Goal: Task Accomplishment & Management: Manage account settings

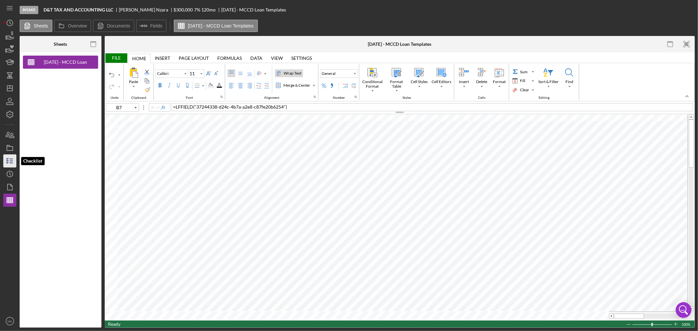
click at [9, 159] on icon "button" at bounding box center [10, 161] width 16 height 16
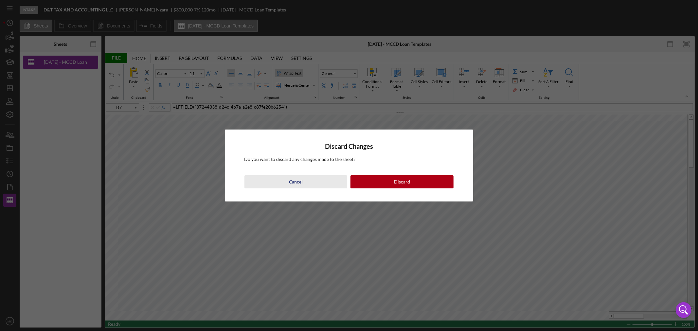
click at [295, 180] on div "Cancel" at bounding box center [296, 181] width 14 height 13
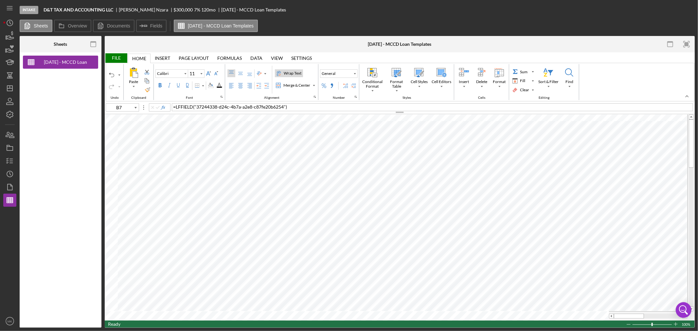
click at [117, 58] on div "File" at bounding box center [116, 57] width 23 height 9
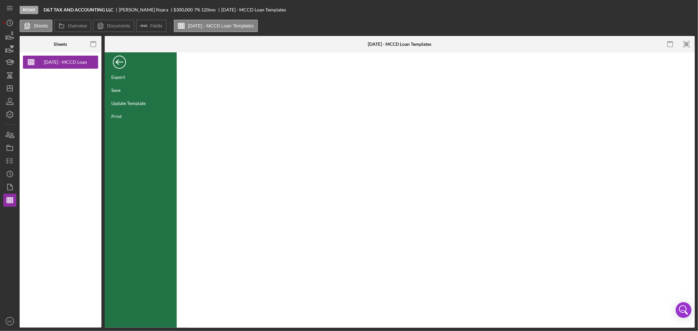
click at [116, 58] on div "Back" at bounding box center [119, 60] width 13 height 13
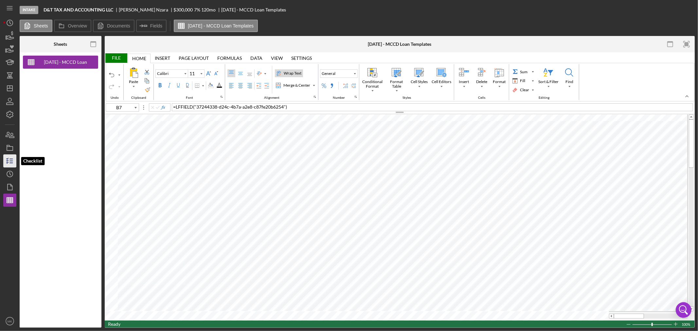
click at [9, 160] on icon "button" at bounding box center [10, 161] width 16 height 16
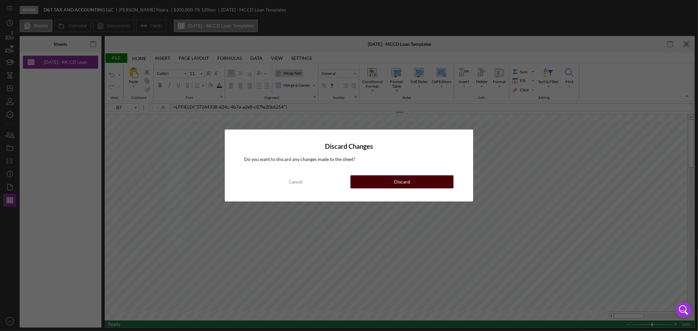
click at [397, 180] on div "Discard" at bounding box center [402, 181] width 16 height 13
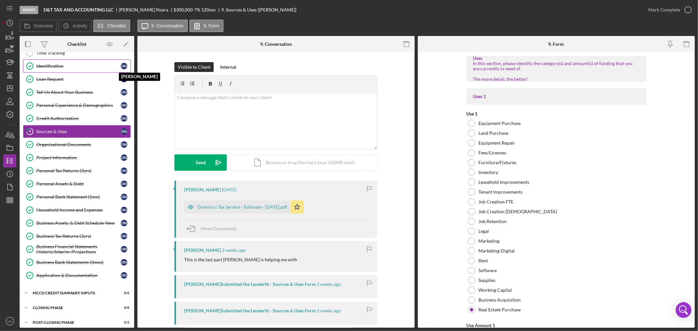
scroll to position [43, 0]
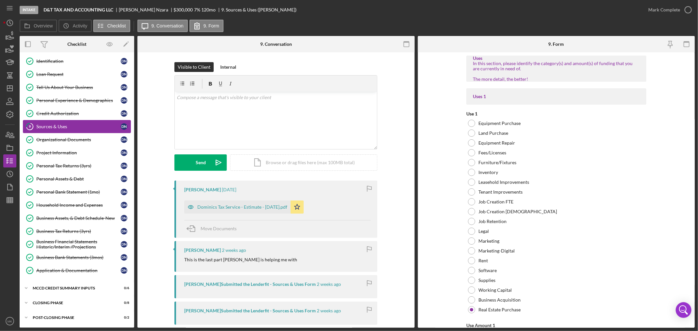
click at [104, 128] on div "Sources & Uses" at bounding box center [78, 126] width 84 height 5
click at [84, 287] on div "MCCD Credit Summary Inputs" at bounding box center [79, 288] width 93 height 4
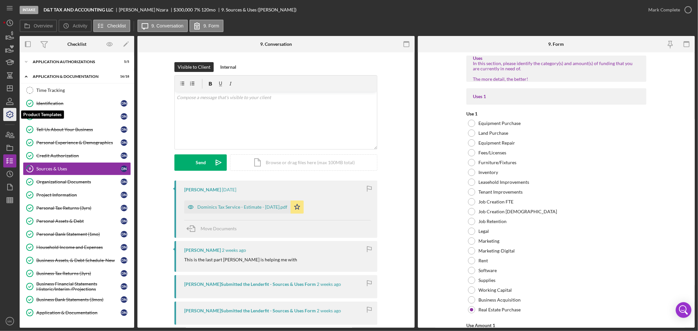
click at [10, 115] on polyline "button" at bounding box center [10, 114] width 2 height 1
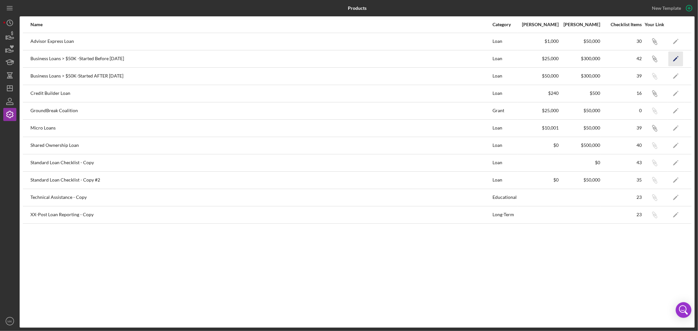
click at [675, 59] on polygon "button" at bounding box center [675, 59] width 5 height 5
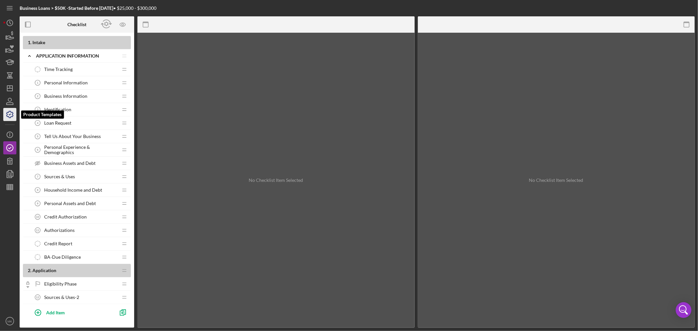
click at [11, 114] on icon "button" at bounding box center [10, 114] width 16 height 16
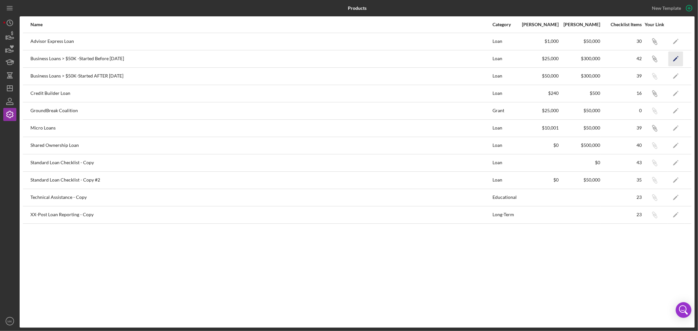
click at [676, 56] on icon "Icon/Edit" at bounding box center [676, 58] width 15 height 15
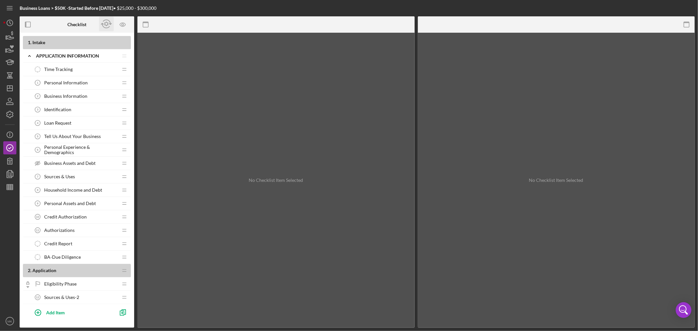
click at [106, 23] on icon "button" at bounding box center [106, 24] width 15 height 15
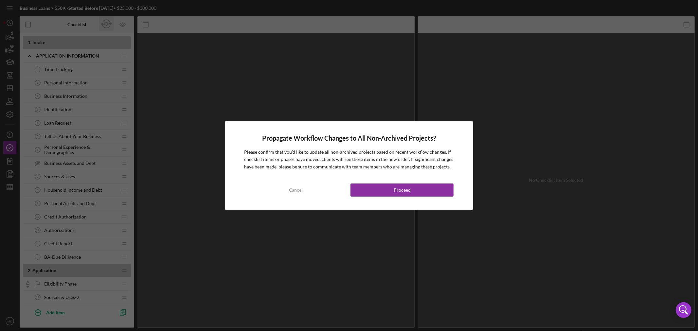
click at [106, 23] on div "Propagate Workflow Changes to All Non-Archived Projects? Please confirm that yo…" at bounding box center [349, 165] width 698 height 331
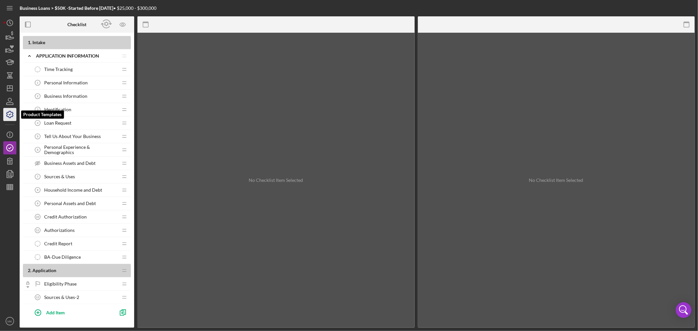
click at [11, 114] on icon "button" at bounding box center [10, 114] width 16 height 16
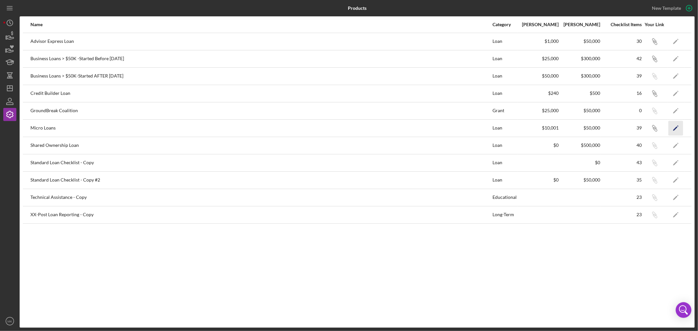
click at [677, 125] on icon "Icon/Edit" at bounding box center [676, 128] width 15 height 15
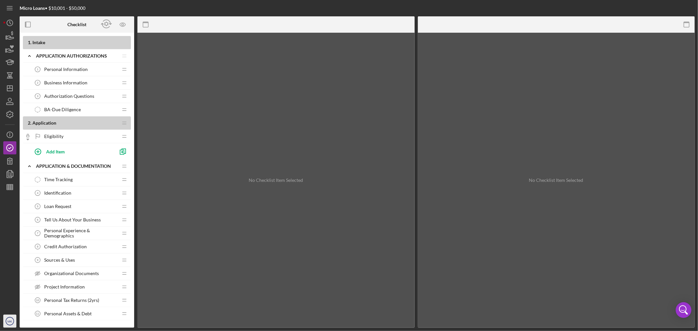
click at [10, 323] on text "MK" at bounding box center [10, 322] width 5 height 4
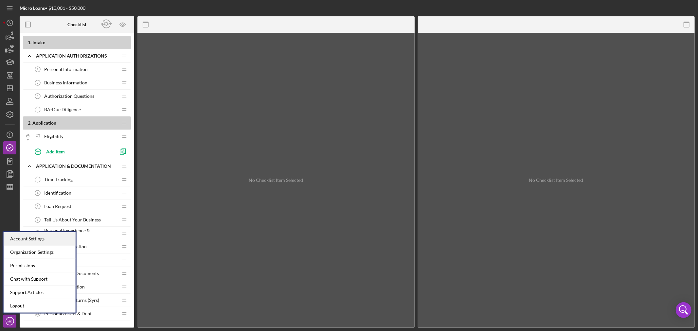
click at [56, 237] on div "Account Settings" at bounding box center [40, 238] width 72 height 13
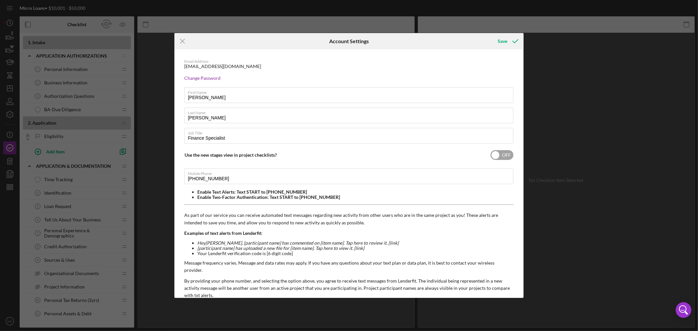
click at [494, 154] on input "checkbox" at bounding box center [502, 155] width 23 height 10
checkbox input "true"
click at [504, 42] on div "Save" at bounding box center [502, 41] width 9 height 13
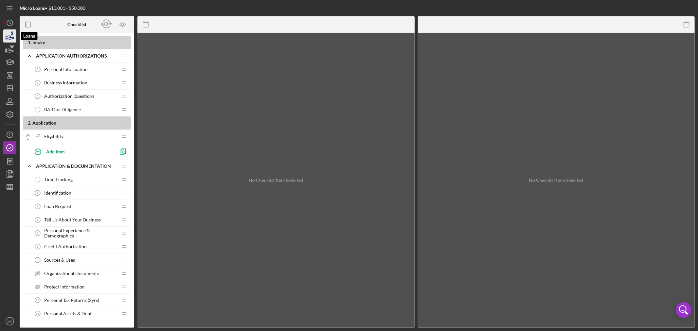
click at [10, 36] on icon "button" at bounding box center [10, 38] width 7 height 4
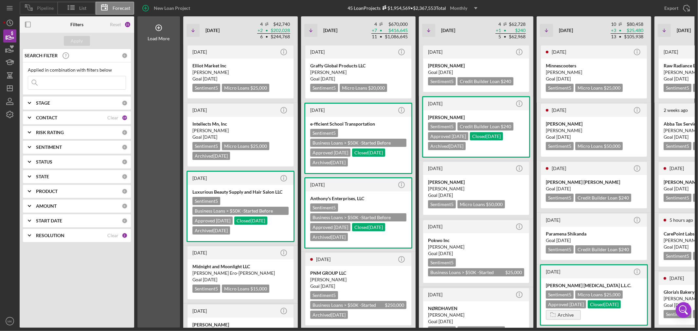
click at [43, 8] on span "Pipeline" at bounding box center [45, 8] width 17 height 5
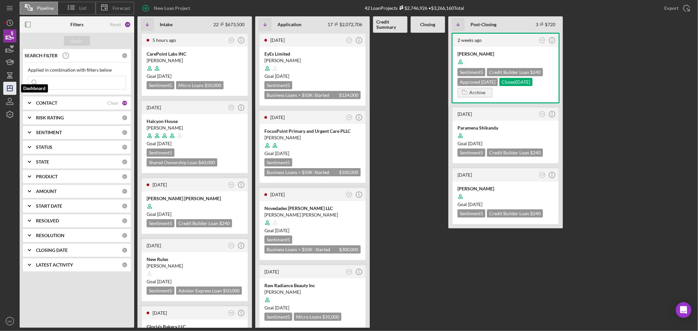
click at [9, 87] on icon "Icon/Dashboard" at bounding box center [10, 88] width 16 height 16
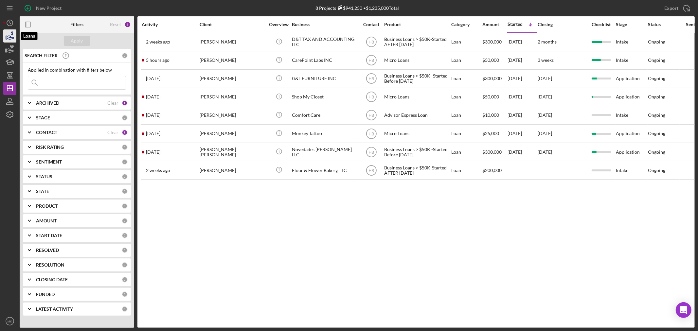
click at [10, 35] on icon "button" at bounding box center [10, 36] width 16 height 16
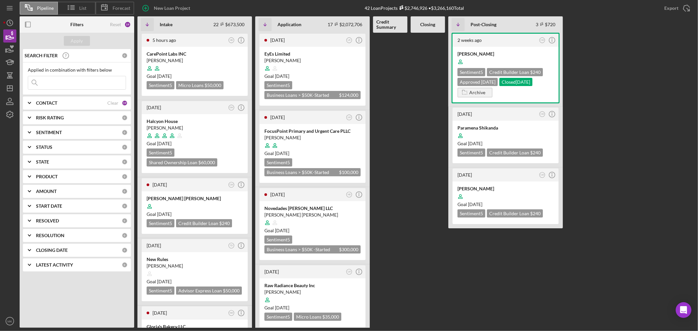
click at [434, 89] on at bounding box center [428, 180] width 34 height 295
click at [9, 89] on icon "Icon/Dashboard" at bounding box center [10, 88] width 16 height 16
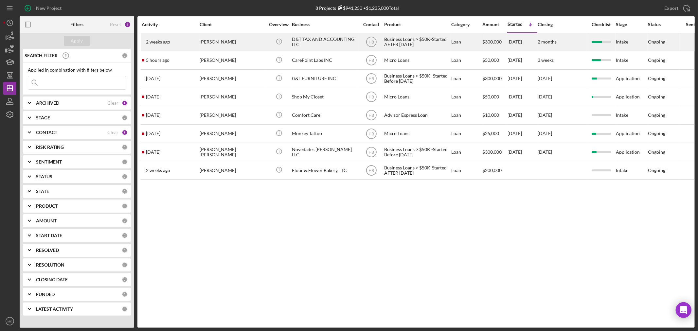
click at [310, 43] on div "D&T TAX AND ACCOUNTING LLC" at bounding box center [324, 41] width 65 height 17
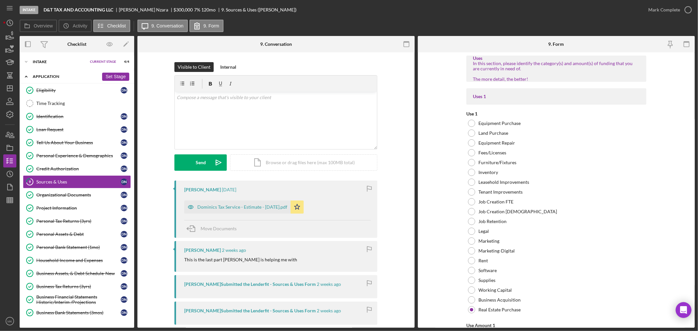
click at [25, 77] on polyline at bounding box center [26, 76] width 2 height 1
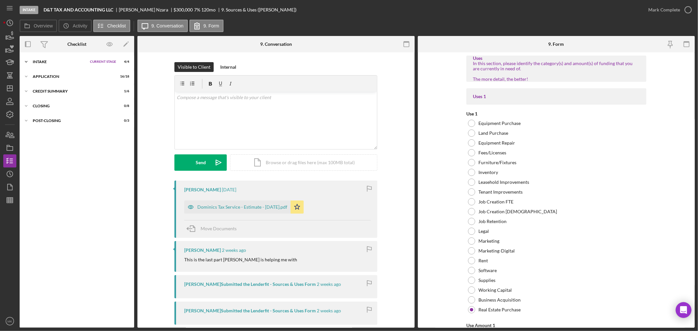
click at [27, 60] on icon "Icon/Expander" at bounding box center [26, 61] width 13 height 13
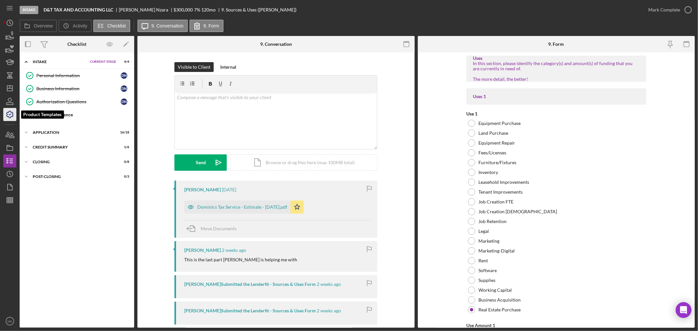
click at [9, 115] on polyline "button" at bounding box center [10, 114] width 2 height 1
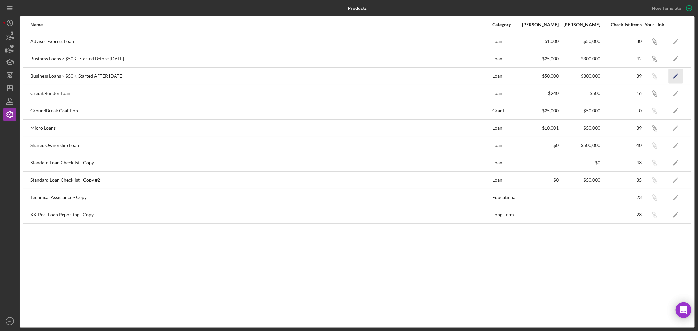
click at [677, 74] on icon "Icon/Edit" at bounding box center [676, 76] width 15 height 15
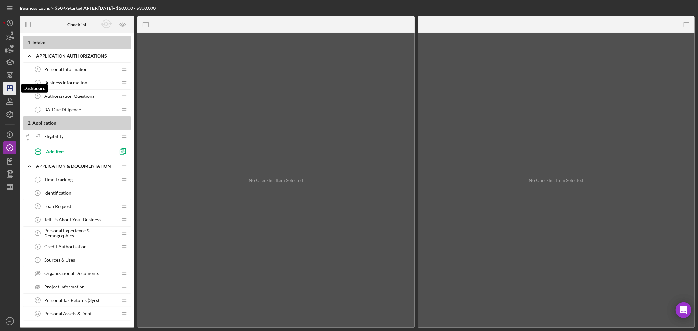
click at [9, 88] on icon "Icon/Dashboard" at bounding box center [10, 88] width 16 height 16
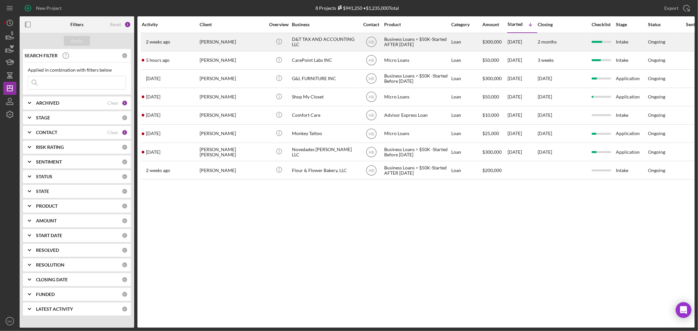
click at [217, 41] on div "Dominic Nzara" at bounding box center [232, 41] width 65 height 17
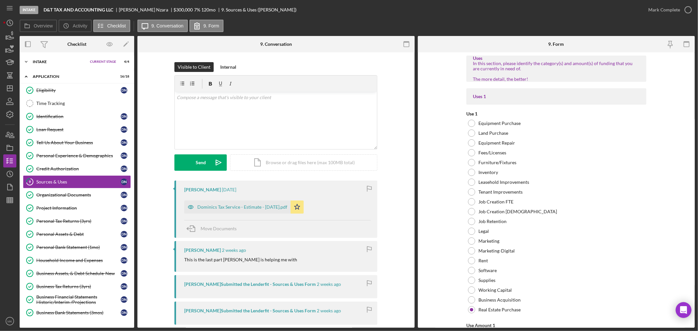
click at [103, 61] on span "Current Stage" at bounding box center [103, 62] width 26 height 4
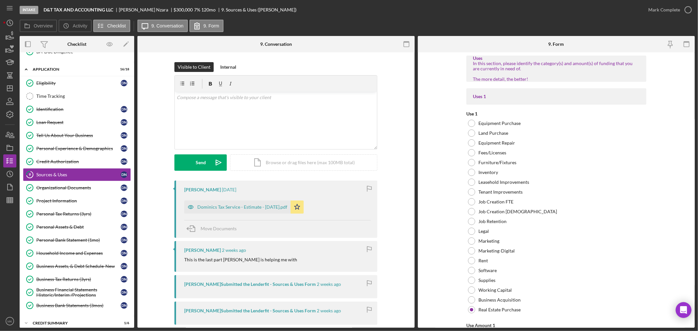
scroll to position [99, 0]
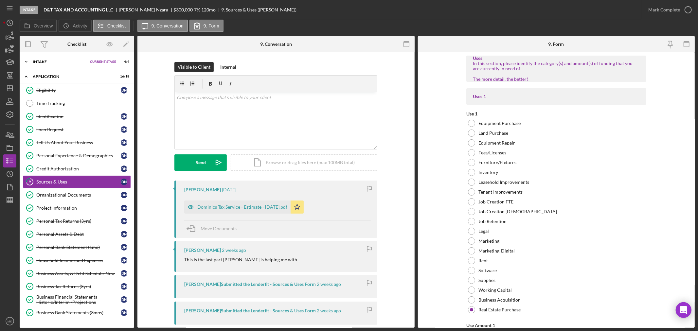
click at [40, 60] on div "Intake" at bounding box center [60, 62] width 54 height 4
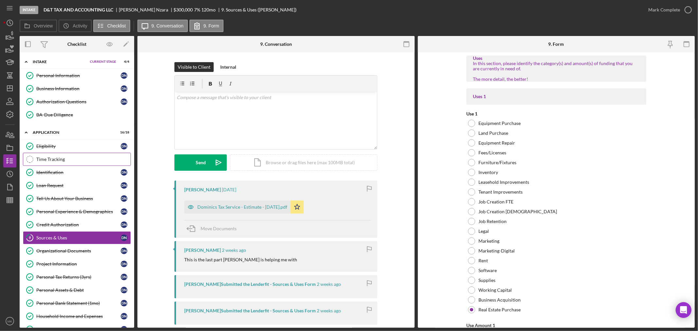
click at [87, 159] on div "Time Tracking" at bounding box center [83, 159] width 94 height 5
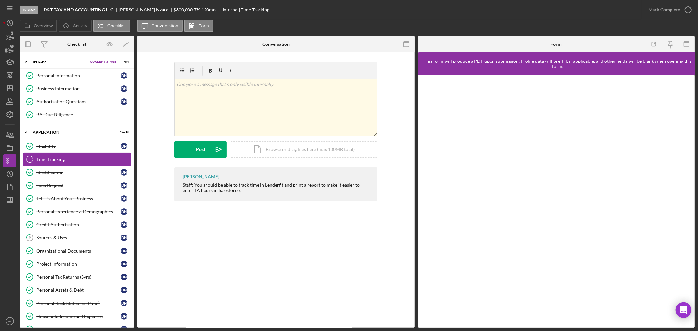
click at [87, 159] on div "Time Tracking" at bounding box center [83, 159] width 94 height 5
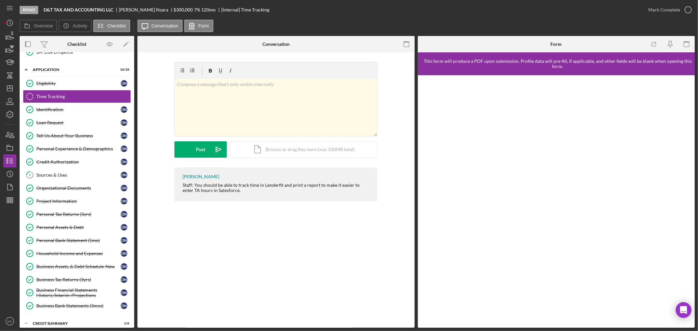
scroll to position [99, 0]
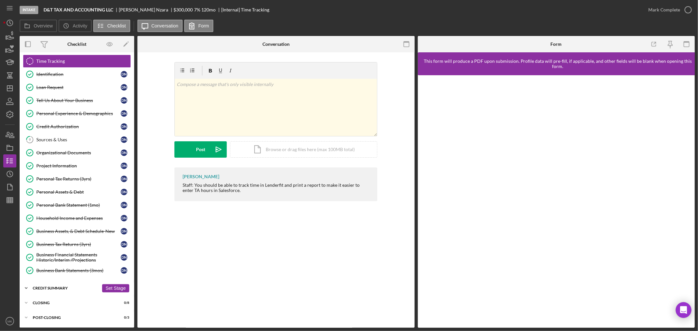
click at [26, 287] on icon "Icon/Expander" at bounding box center [26, 288] width 13 height 13
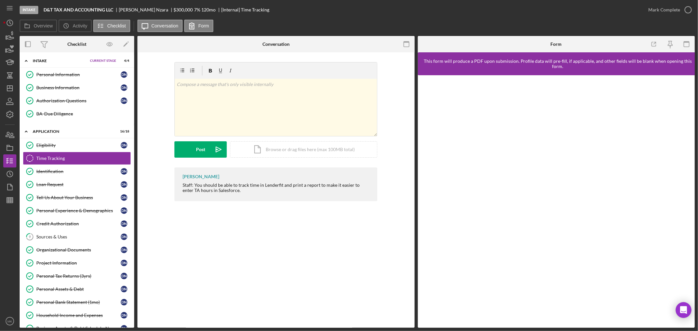
scroll to position [0, 0]
click at [8, 87] on icon "Icon/Dashboard" at bounding box center [10, 88] width 16 height 16
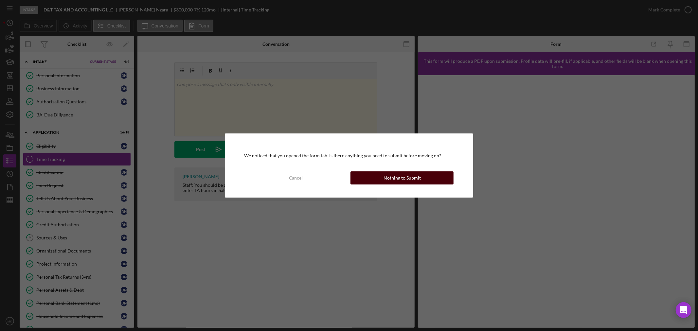
click at [409, 179] on div "Nothing to Submit" at bounding box center [402, 178] width 37 height 13
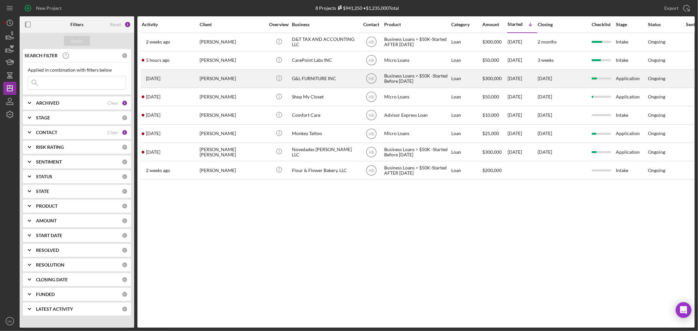
click at [160, 78] on time "[DATE]" at bounding box center [153, 78] width 14 height 5
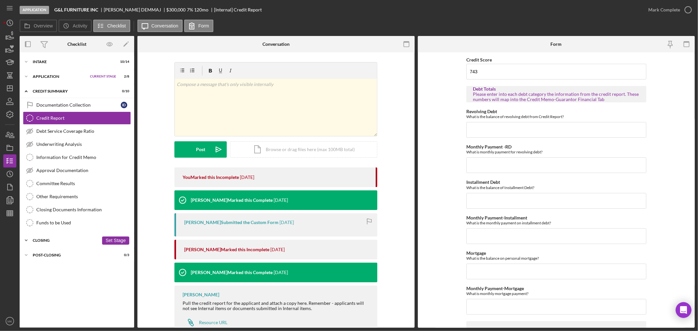
click at [27, 241] on icon "Icon/Expander" at bounding box center [26, 240] width 13 height 13
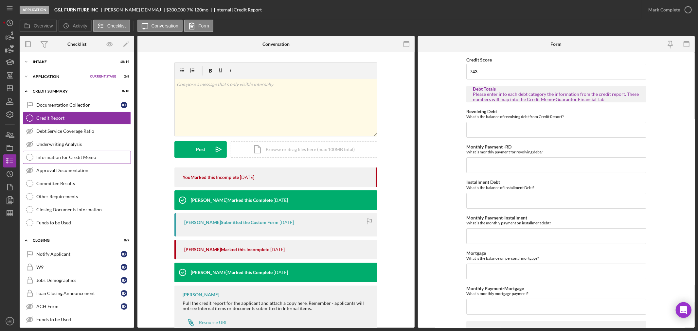
click at [90, 156] on div "Information for Credit Memo" at bounding box center [83, 157] width 94 height 5
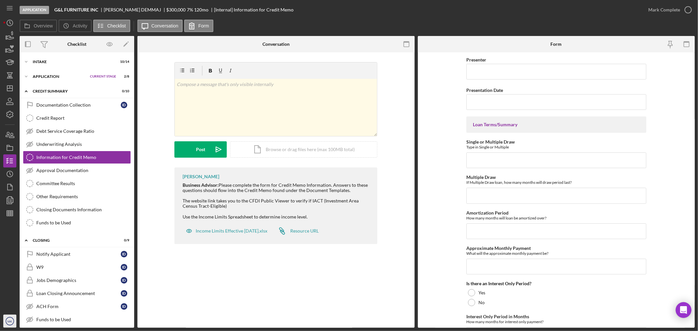
click at [10, 320] on text "MK" at bounding box center [10, 322] width 5 height 4
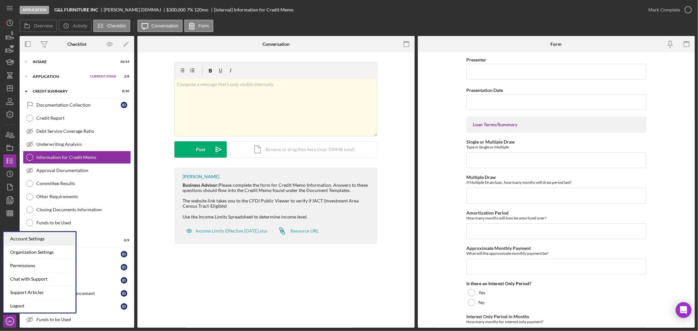
click at [65, 238] on div "Account Settings" at bounding box center [40, 238] width 72 height 13
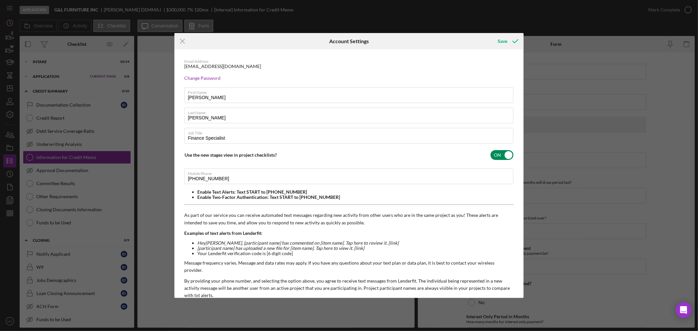
click at [505, 154] on input "checkbox" at bounding box center [502, 155] width 23 height 10
checkbox input "false"
click at [503, 40] on div "Save" at bounding box center [502, 41] width 9 height 13
